Goal: Complete application form: Complete application form

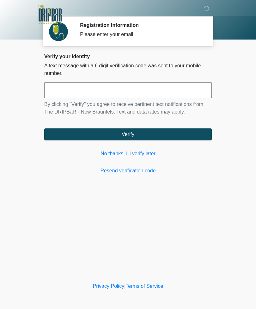
click at [145, 153] on link "No thanks, I'll verify later" at bounding box center [128, 154] width 168 height 8
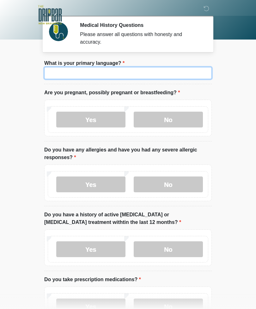
click at [184, 76] on input "What is your primary language?" at bounding box center [128, 73] width 168 height 12
type input "*******"
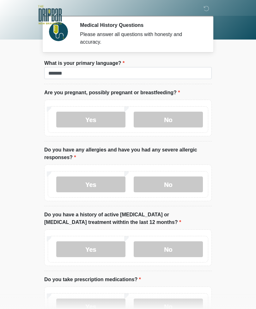
click at [230, 103] on body "‎ ‎ Medical History Questions Please answer all questions with honesty and accu…" at bounding box center [128, 154] width 256 height 309
click at [182, 118] on label "No" at bounding box center [168, 120] width 69 height 16
click at [181, 180] on label "No" at bounding box center [168, 184] width 69 height 16
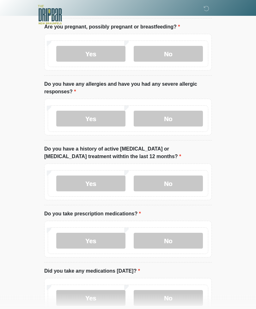
scroll to position [70, 0]
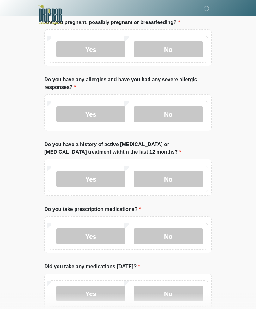
click at [184, 178] on label "No" at bounding box center [168, 179] width 69 height 16
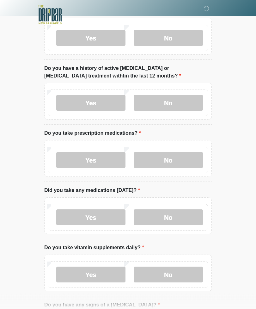
scroll to position [145, 0]
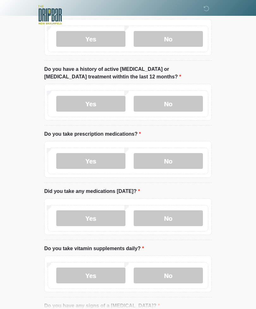
click at [178, 161] on label "No" at bounding box center [168, 161] width 69 height 16
click at [182, 217] on label "No" at bounding box center [168, 218] width 69 height 16
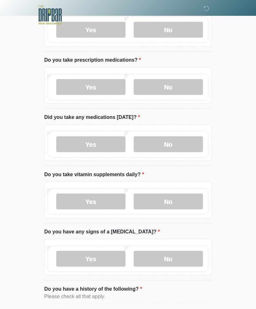
scroll to position [219, 0]
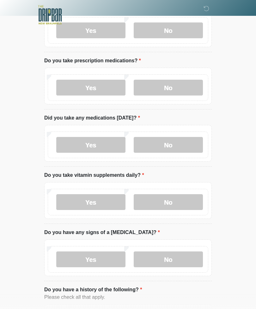
click at [108, 200] on label "Yes" at bounding box center [90, 202] width 69 height 16
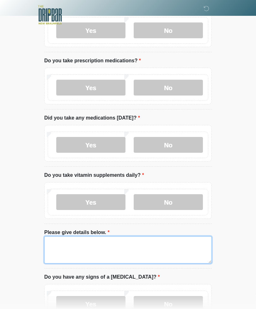
click at [117, 246] on textarea "Please give details below." at bounding box center [128, 249] width 168 height 27
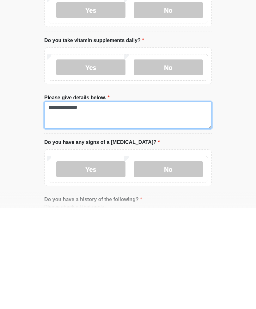
type textarea "**********"
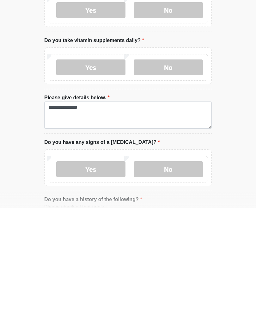
click at [180, 263] on label "No" at bounding box center [168, 271] width 69 height 16
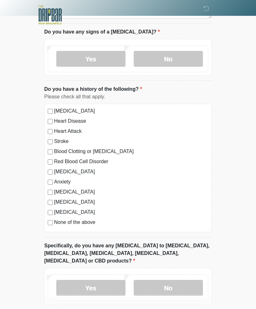
scroll to position [465, 0]
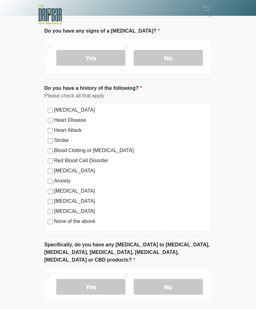
click at [87, 218] on label "None of the above" at bounding box center [131, 222] width 154 height 8
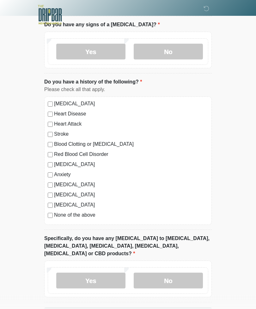
scroll to position [486, 0]
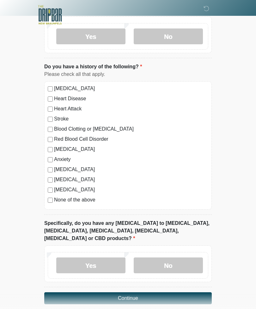
click at [188, 257] on label "No" at bounding box center [168, 265] width 69 height 16
click at [145, 292] on button "Continue" at bounding box center [128, 298] width 168 height 12
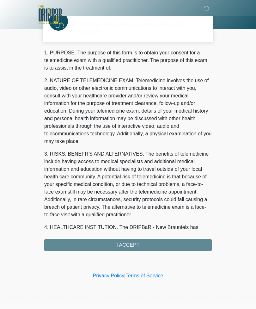
scroll to position [0, 0]
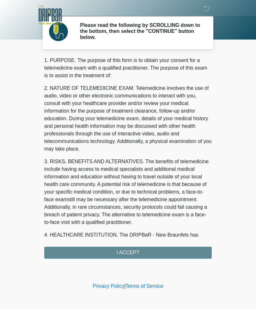
click at [155, 249] on div "1. PURPOSE. The purpose of this form is to obtain your consent for a telemedici…" at bounding box center [128, 158] width 168 height 202
click at [147, 250] on div "1. PURPOSE. The purpose of this form is to obtain your consent for a telemedici…" at bounding box center [128, 158] width 168 height 202
click at [132, 250] on div "1. PURPOSE. The purpose of this form is to obtain your consent for a telemedici…" at bounding box center [128, 158] width 168 height 202
click at [135, 258] on div "1. PURPOSE. The purpose of this form is to obtain your consent for a telemedici…" at bounding box center [128, 158] width 168 height 202
click at [179, 253] on div "1. PURPOSE. The purpose of this form is to obtain your consent for a telemedici…" at bounding box center [128, 158] width 168 height 202
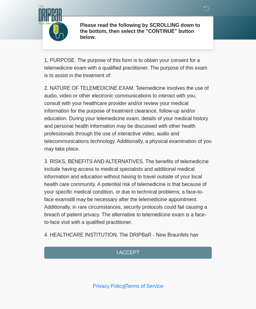
click at [166, 150] on p "2. NATURE OF TELEMEDICINE EXAM. Telemedicine involves the use of audio, video o…" at bounding box center [128, 118] width 168 height 68
click at [148, 195] on p "3. RISKS, BENEFITS AND ALTERNATIVES. The benefits of telemedicine include havin…" at bounding box center [128, 192] width 168 height 68
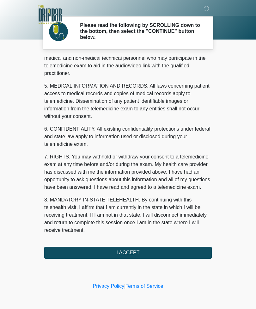
scroll to position [192, 0]
click at [147, 255] on button "I ACCEPT" at bounding box center [128, 253] width 168 height 12
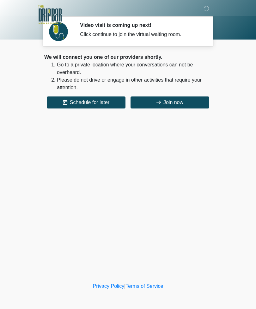
click at [178, 106] on button "Join now" at bounding box center [170, 102] width 79 height 12
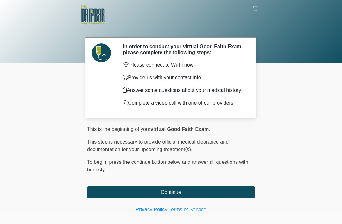
click at [217, 194] on button "Continue" at bounding box center [171, 192] width 168 height 12
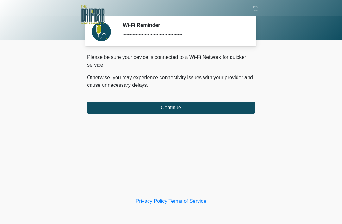
click at [237, 102] on button "Continue" at bounding box center [171, 108] width 168 height 12
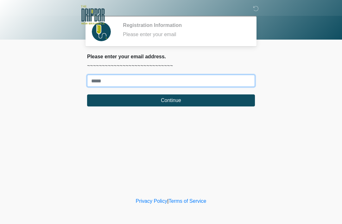
click at [219, 80] on input "Where should we email your treatment plan?" at bounding box center [171, 81] width 168 height 12
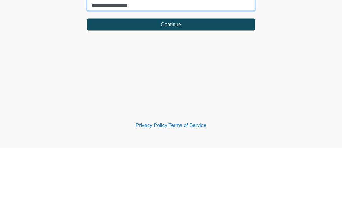
type input "**********"
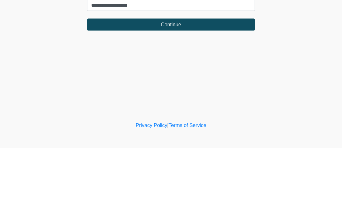
click at [244, 94] on button "Continue" at bounding box center [171, 100] width 168 height 12
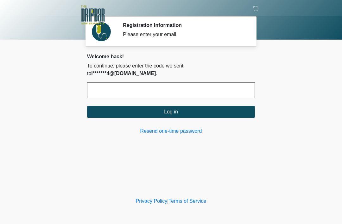
click at [238, 87] on input "text" at bounding box center [171, 90] width 168 height 16
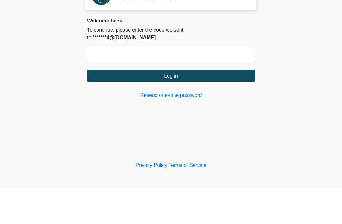
type input "*"
type input "******"
click at [232, 106] on button "Log in" at bounding box center [171, 112] width 168 height 12
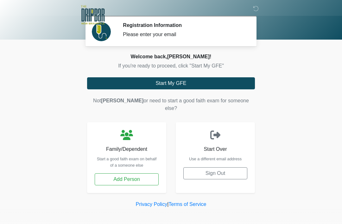
click at [235, 83] on button "Start My GFE" at bounding box center [171, 83] width 168 height 12
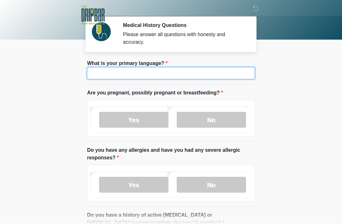
click at [229, 73] on input "What is your primary language?" at bounding box center [171, 73] width 168 height 12
type input "*******"
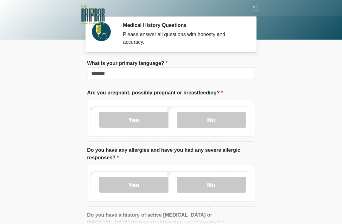
click at [222, 117] on label "No" at bounding box center [210, 120] width 69 height 16
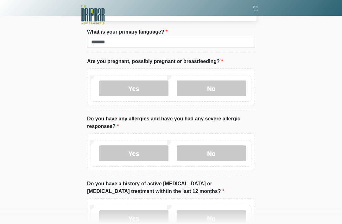
scroll to position [37, 0]
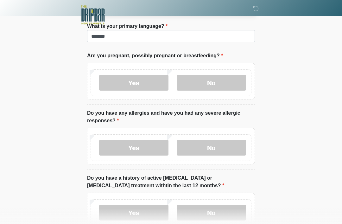
click at [230, 150] on label "No" at bounding box center [210, 147] width 69 height 16
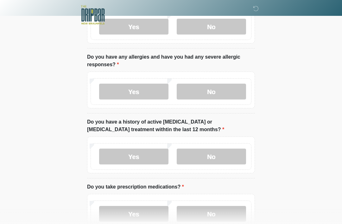
click at [231, 158] on label "No" at bounding box center [210, 156] width 69 height 16
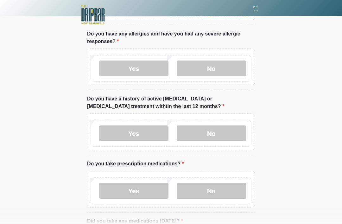
scroll to position [140, 0]
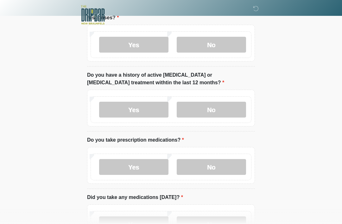
click at [235, 177] on div "Yes No" at bounding box center [170, 166] width 161 height 27
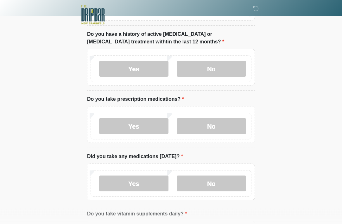
scroll to position [198, 0]
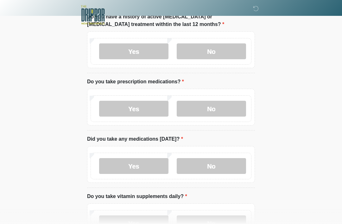
click at [236, 112] on label "No" at bounding box center [210, 109] width 69 height 16
click at [232, 169] on label "No" at bounding box center [210, 166] width 69 height 16
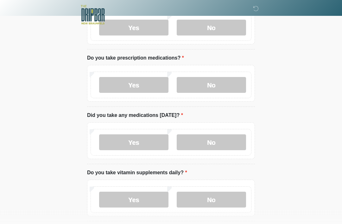
scroll to position [257, 0]
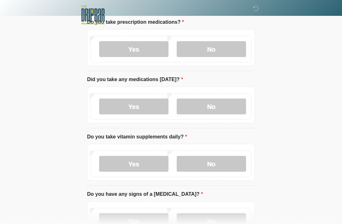
click at [109, 160] on label "Yes" at bounding box center [133, 164] width 69 height 16
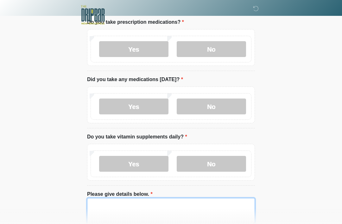
click at [232, 206] on textarea "Please give details below." at bounding box center [171, 211] width 168 height 27
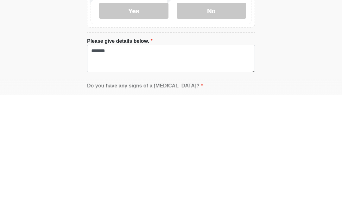
scroll to position [410, 0]
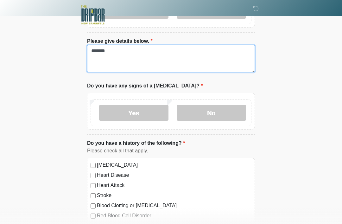
click at [194, 61] on textarea "*******" at bounding box center [171, 58] width 168 height 27
type textarea "**********"
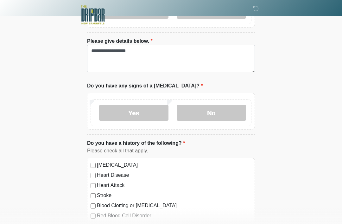
click at [225, 112] on label "No" at bounding box center [210, 113] width 69 height 16
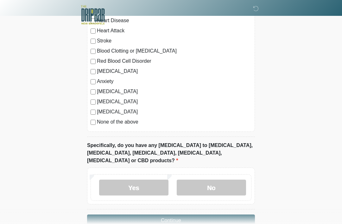
scroll to position [572, 0]
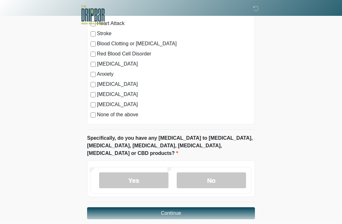
click at [228, 173] on label "No" at bounding box center [210, 180] width 69 height 16
click at [238, 207] on button "Continue" at bounding box center [171, 213] width 168 height 12
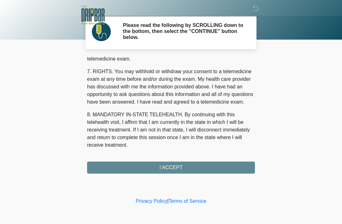
scroll to position [277, 0]
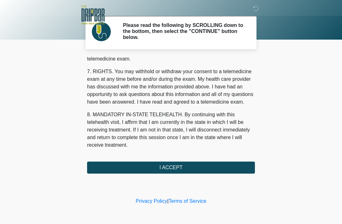
click at [231, 169] on button "I ACCEPT" at bounding box center [171, 167] width 168 height 12
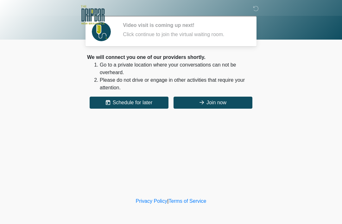
click at [227, 106] on button "Join now" at bounding box center [212, 102] width 79 height 12
